Goal: Task Accomplishment & Management: Manage account settings

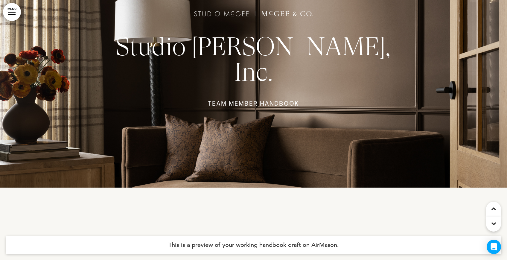
scroll to position [74, 0]
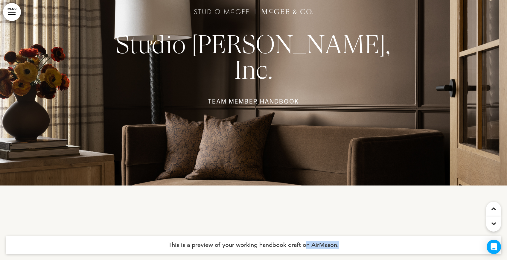
drag, startPoint x: 266, startPoint y: 250, endPoint x: 305, endPoint y: 247, distance: 38.4
click at [305, 247] on h4 "This is a preview of your working handbook draft on AirMason." at bounding box center [253, 245] width 495 height 18
drag, startPoint x: 307, startPoint y: 243, endPoint x: 224, endPoint y: 237, distance: 82.4
click at [224, 237] on h4 "This is a preview of your working handbook draft on AirMason." at bounding box center [253, 245] width 495 height 18
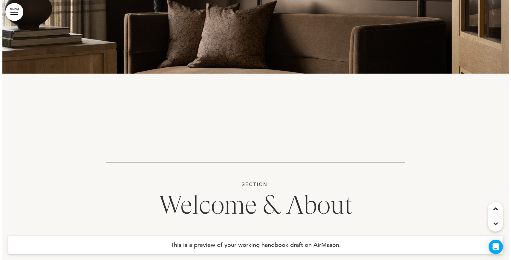
scroll to position [237, 0]
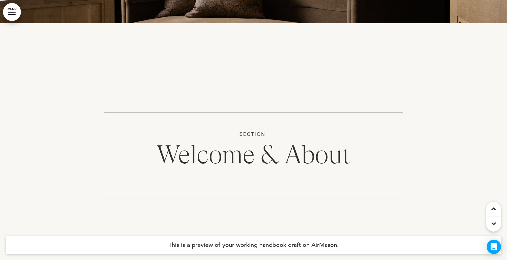
click at [13, 9] on link "MENU" at bounding box center [12, 12] width 18 height 18
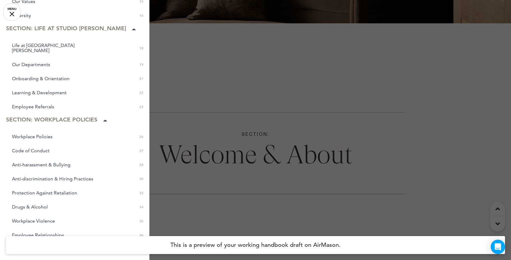
scroll to position [204, 0]
click at [63, 76] on span "Onboarding & Orientation" at bounding box center [41, 78] width 58 height 5
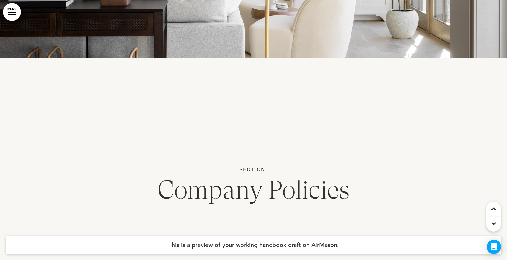
scroll to position [9559, 0]
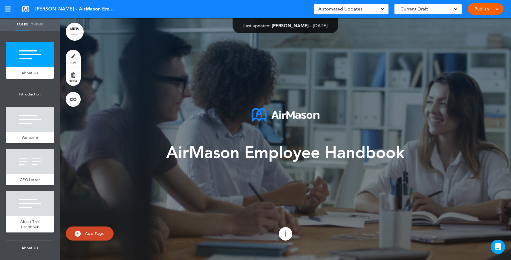
click at [485, 6] on link "Publish" at bounding box center [482, 8] width 19 height 11
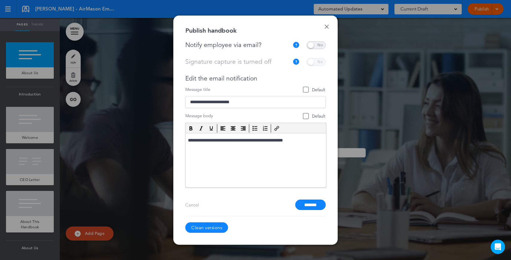
click at [317, 44] on span at bounding box center [316, 45] width 19 height 8
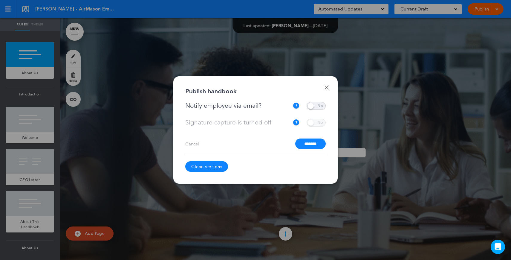
click at [320, 147] on input "*******" at bounding box center [310, 143] width 31 height 10
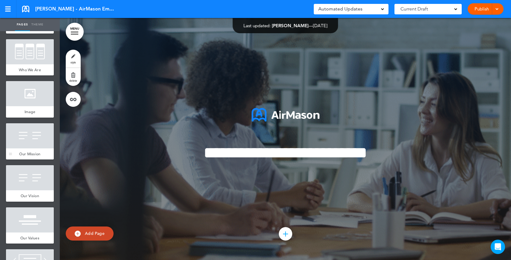
scroll to position [306, 0]
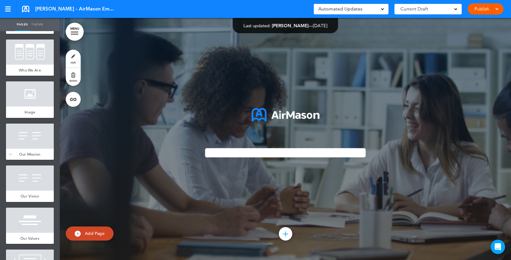
click at [25, 142] on div at bounding box center [30, 136] width 48 height 25
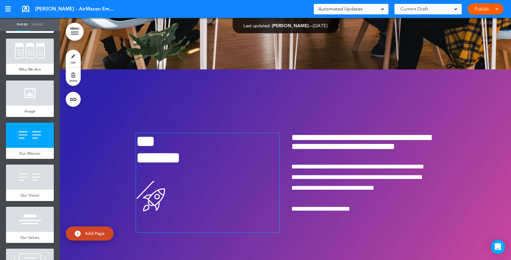
scroll to position [2638, 0]
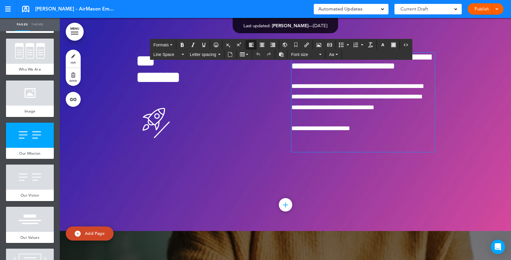
click at [387, 110] on span "**********" at bounding box center [358, 97] width 132 height 28
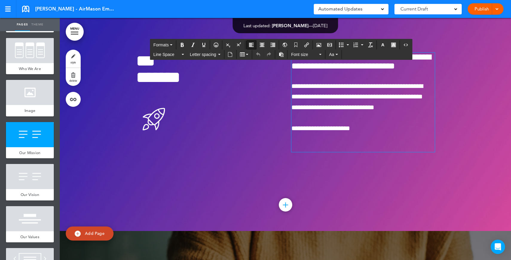
drag, startPoint x: 375, startPoint y: 152, endPoint x: 373, endPoint y: 163, distance: 11.2
click at [375, 123] on p at bounding box center [364, 118] width 144 height 10
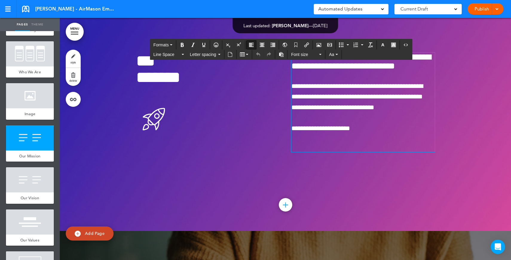
click at [373, 134] on p "**********" at bounding box center [364, 128] width 144 height 10
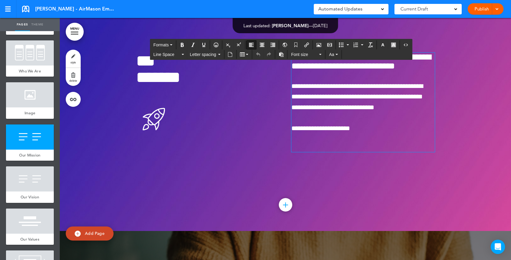
scroll to position [305, 0]
click at [405, 123] on p at bounding box center [364, 118] width 144 height 10
click at [484, 3] on div "Publish Publish Preview Draft" at bounding box center [486, 8] width 36 height 11
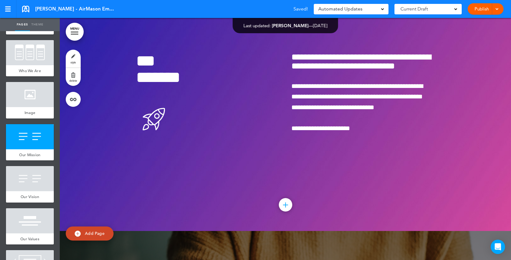
click at [483, 5] on link "Publish" at bounding box center [482, 8] width 19 height 11
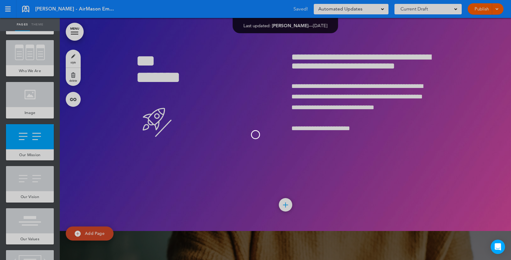
scroll to position [0, 0]
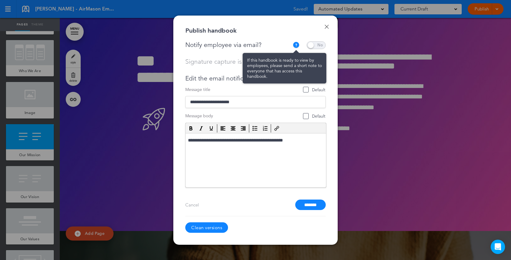
click at [305, 46] on div "If this handbook is ready to view by employees, please send a short note to eve…" at bounding box center [300, 45] width 14 height 7
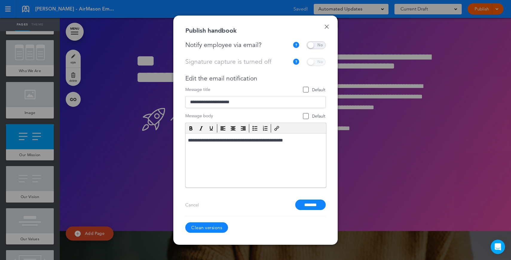
click at [311, 45] on span at bounding box center [316, 45] width 19 height 8
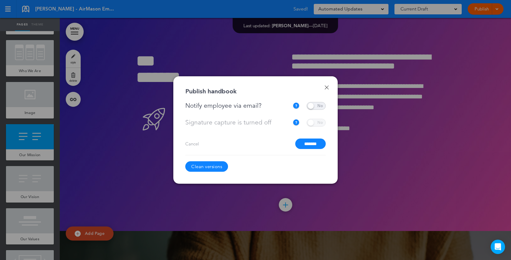
click at [310, 140] on input "*******" at bounding box center [310, 143] width 31 height 10
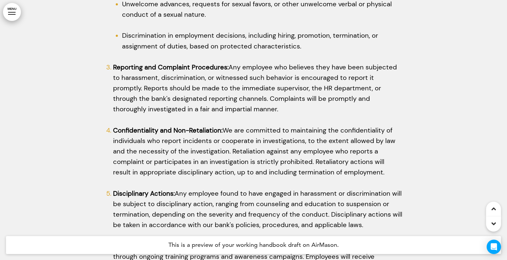
scroll to position [5414, 0]
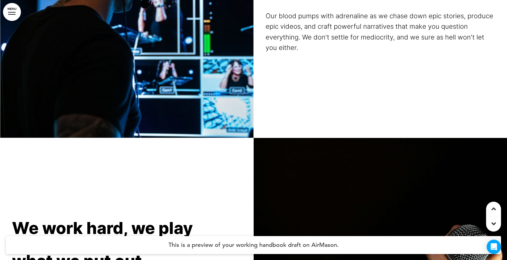
click at [20, 13] on link "MENU" at bounding box center [12, 12] width 18 height 18
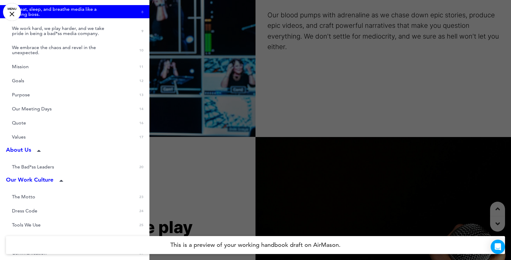
scroll to position [131, 0]
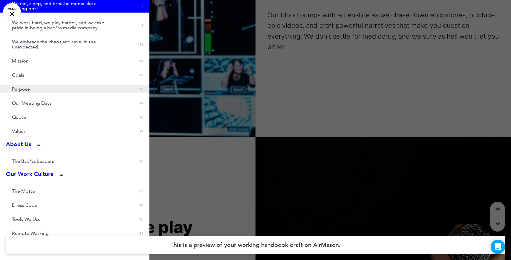
click at [42, 90] on link "Purpose 0 13" at bounding box center [75, 89] width 150 height 8
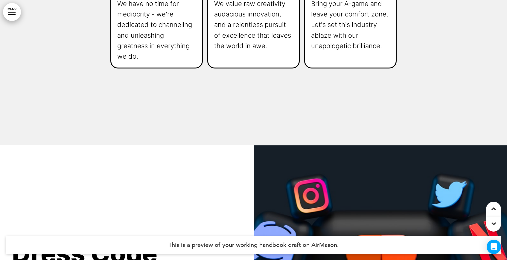
scroll to position [6547, 0]
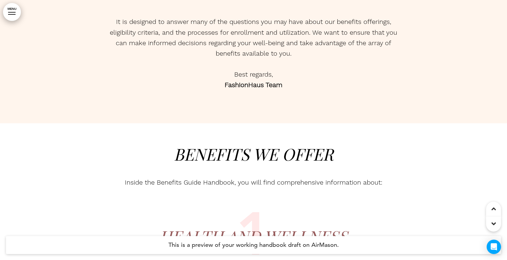
scroll to position [694, 0]
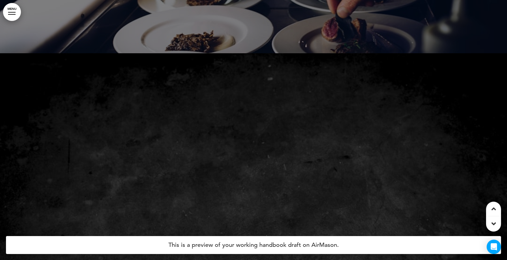
scroll to position [1535, 0]
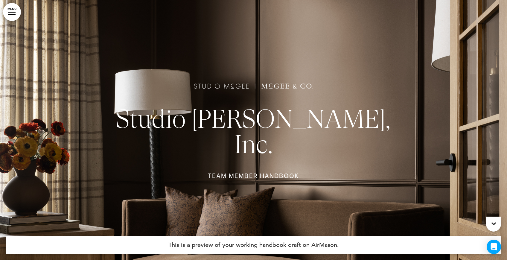
click at [18, 16] on link "MENU" at bounding box center [12, 12] width 18 height 18
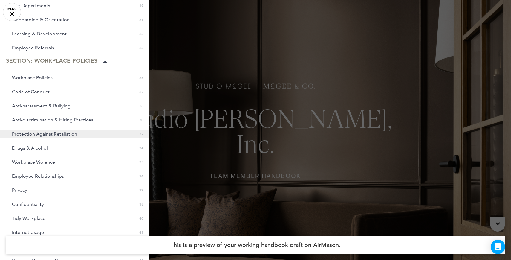
scroll to position [272, 0]
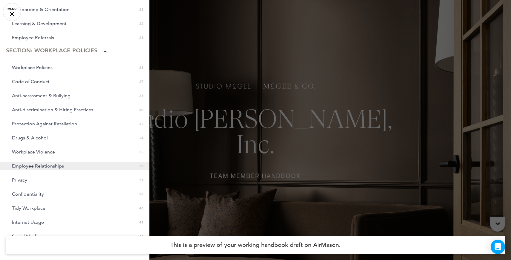
click at [51, 163] on span "Employee Relationships" at bounding box center [38, 165] width 52 height 5
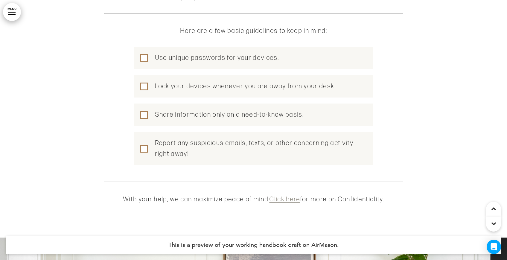
scroll to position [13062, 0]
